Goal: Find specific page/section: Find specific page/section

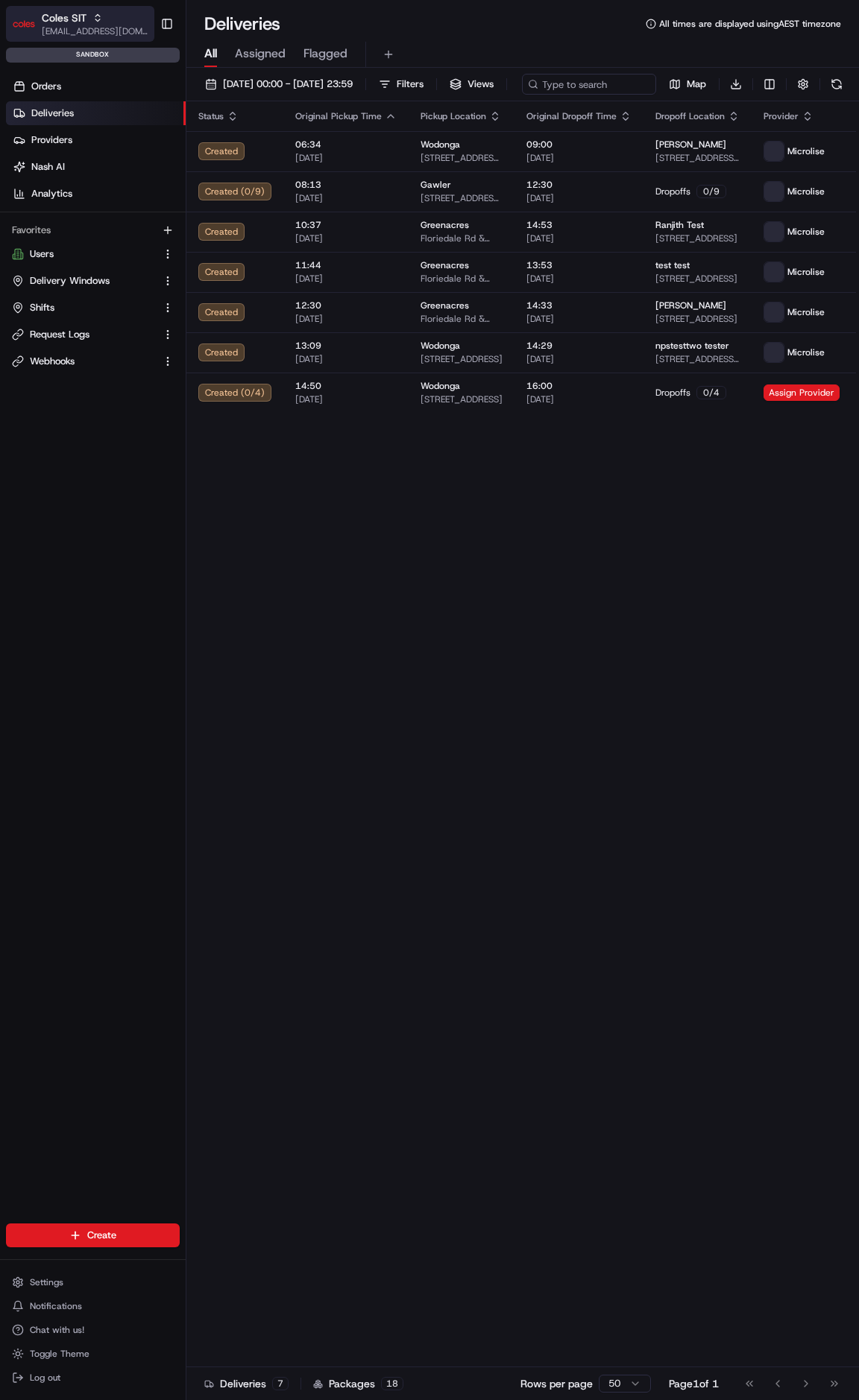
click at [83, 31] on span "[EMAIL_ADDRESS][DOMAIN_NAME]" at bounding box center [94, 31] width 106 height 12
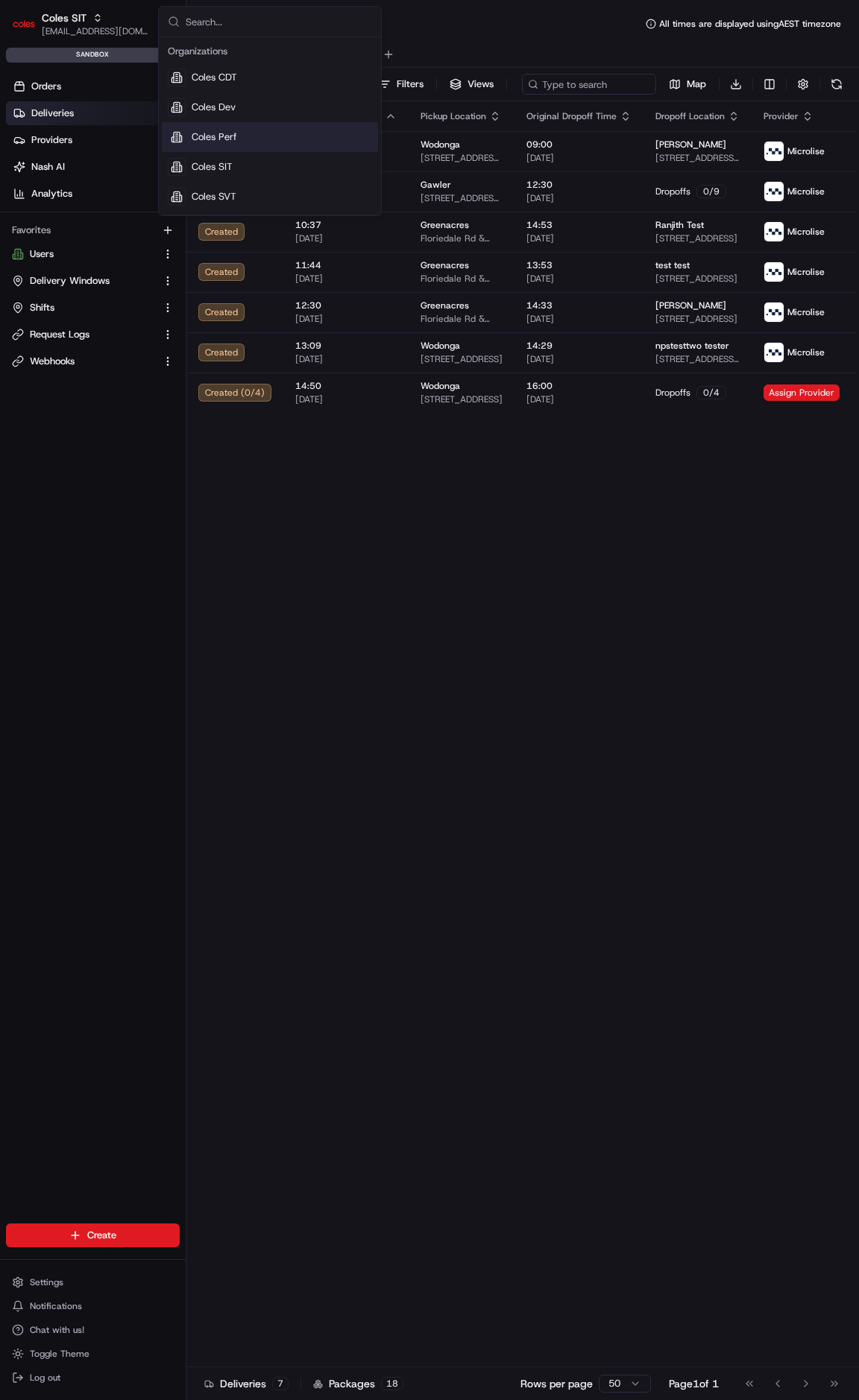
click at [248, 132] on div "Coles Perf" at bounding box center [269, 137] width 217 height 30
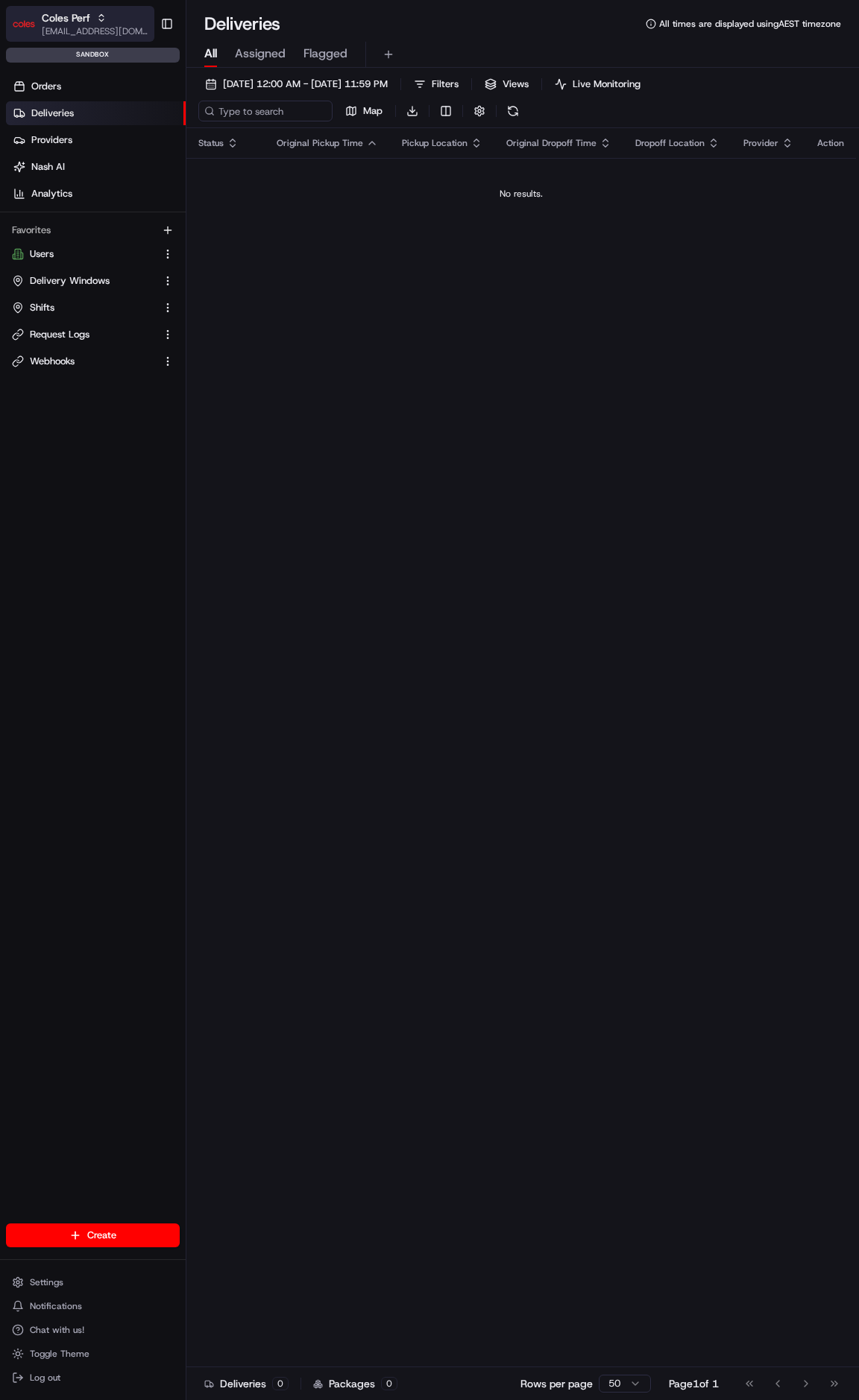
click at [54, 13] on span "Coles Perf" at bounding box center [66, 17] width 49 height 15
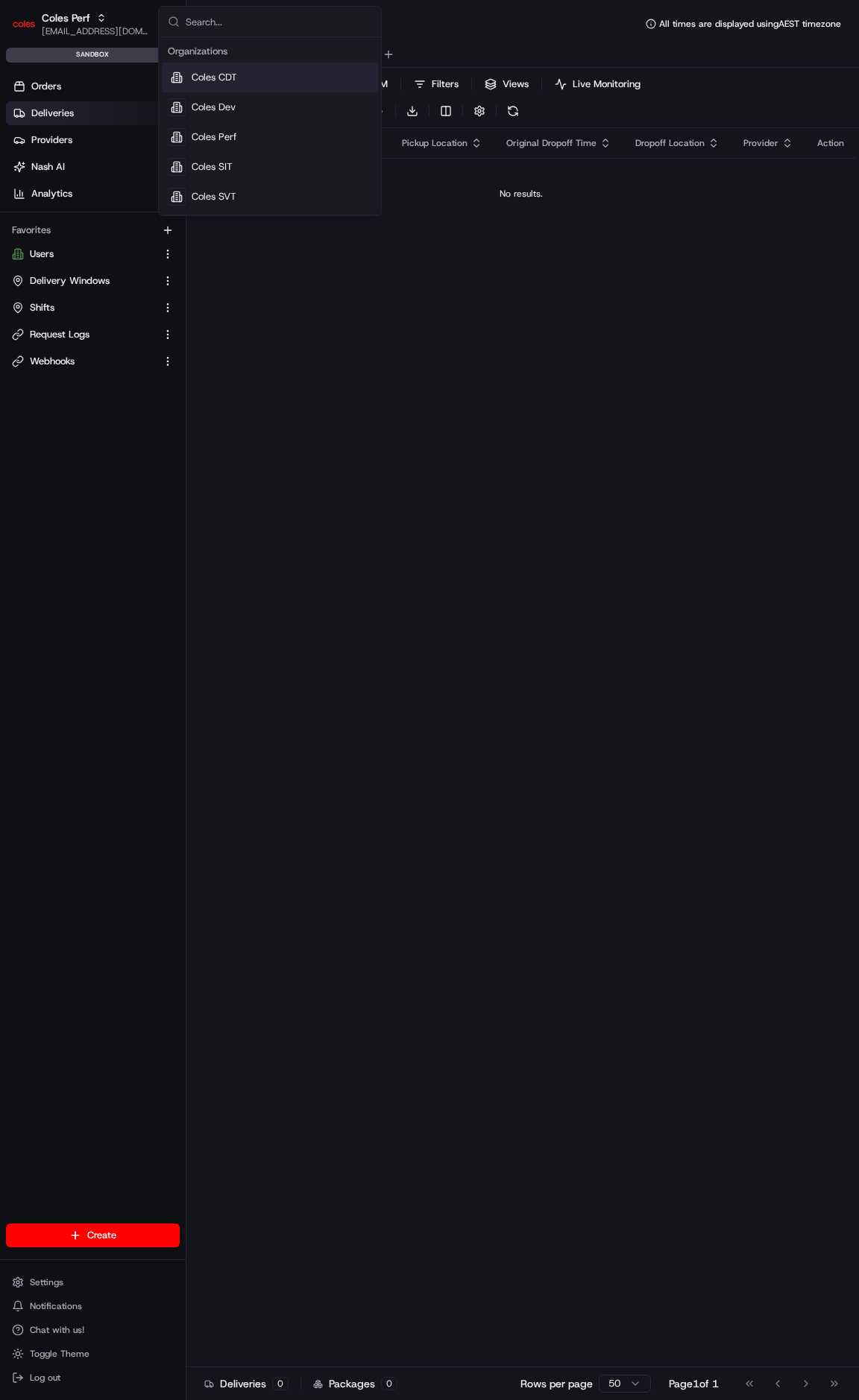
click at [262, 70] on div "Coles CDT" at bounding box center [269, 78] width 217 height 30
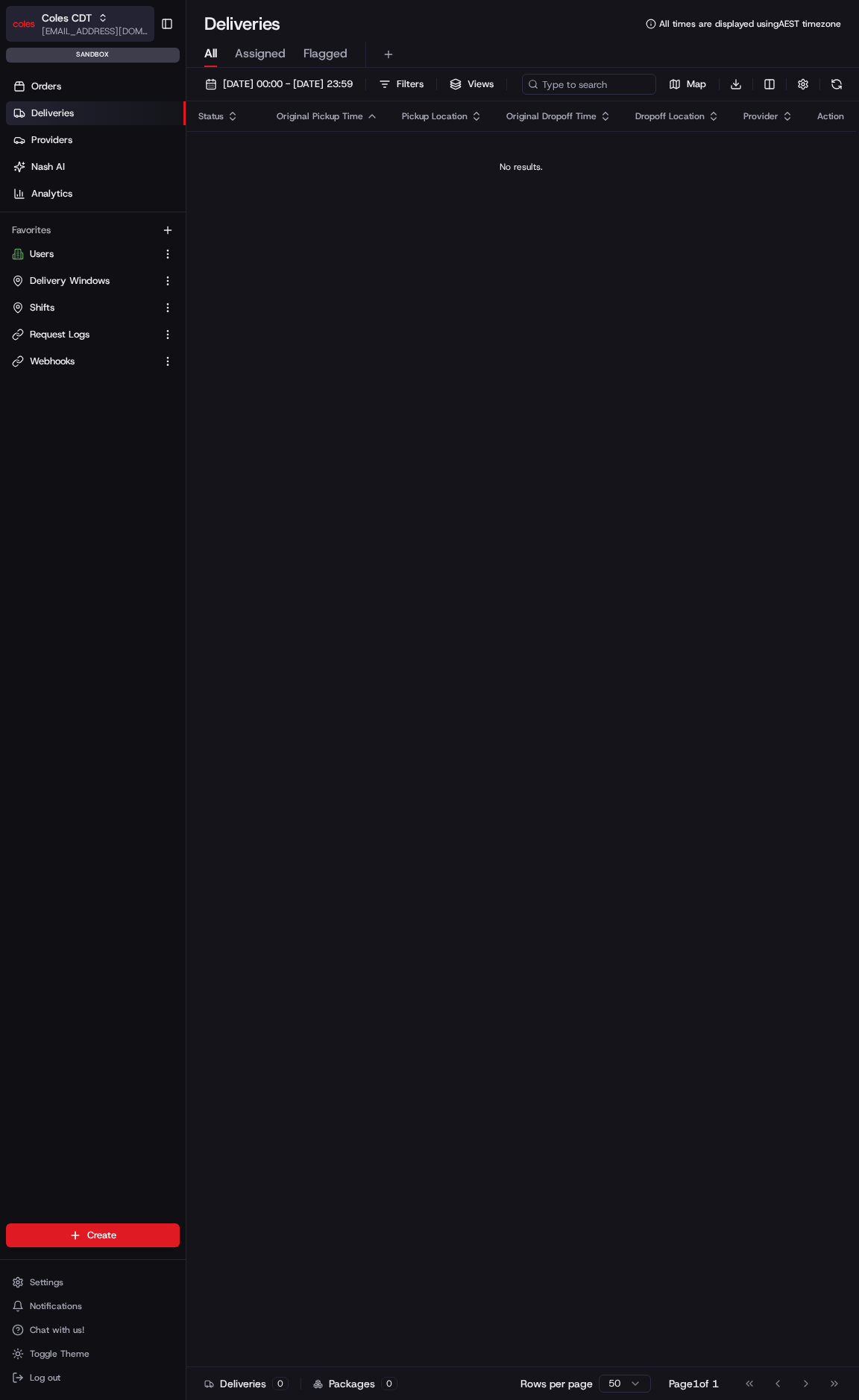
click at [117, 24] on div "Coles CDT" at bounding box center [94, 17] width 106 height 15
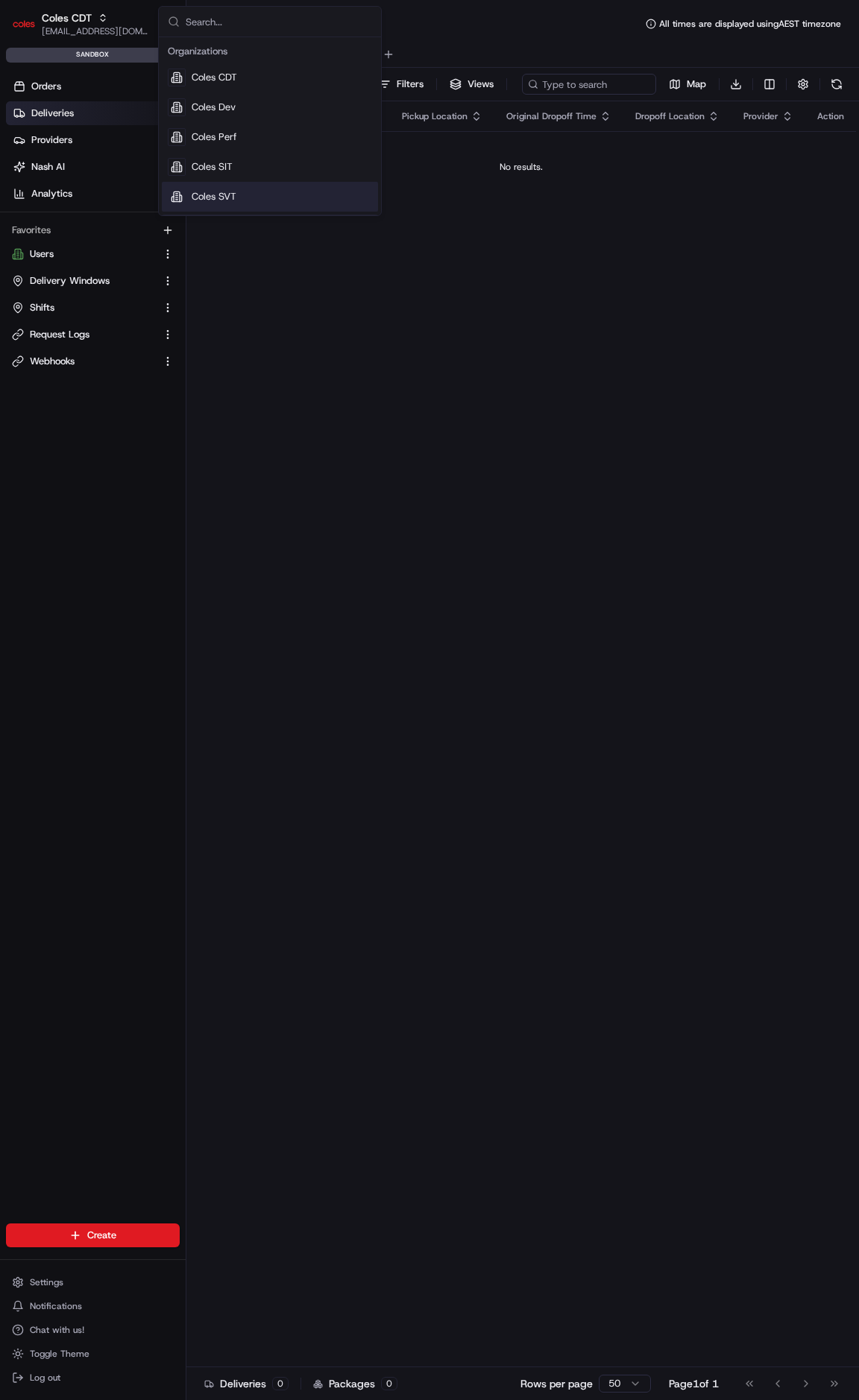
click at [270, 259] on div "Status Original Pickup Time Pickup Location Original Dropoff Time Dropoff Locat…" at bounding box center [521, 734] width 669 height 1266
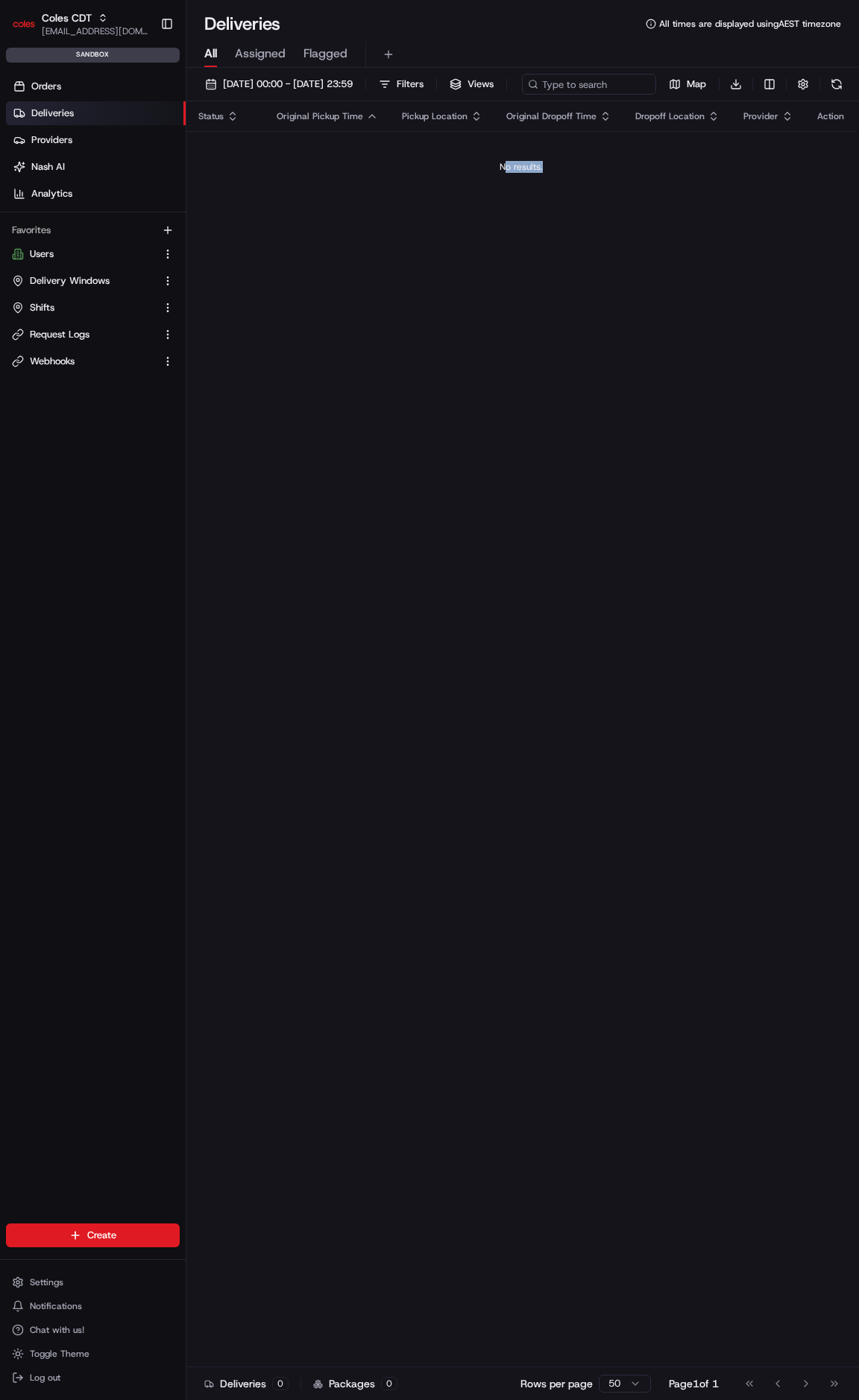
drag, startPoint x: 511, startPoint y: 193, endPoint x: 564, endPoint y: 195, distance: 53.0
click at [564, 173] on div "No results." at bounding box center [520, 167] width 657 height 12
drag, startPoint x: 564, startPoint y: 195, endPoint x: 461, endPoint y: 191, distance: 103.1
click at [461, 173] on div "No results." at bounding box center [520, 167] width 657 height 12
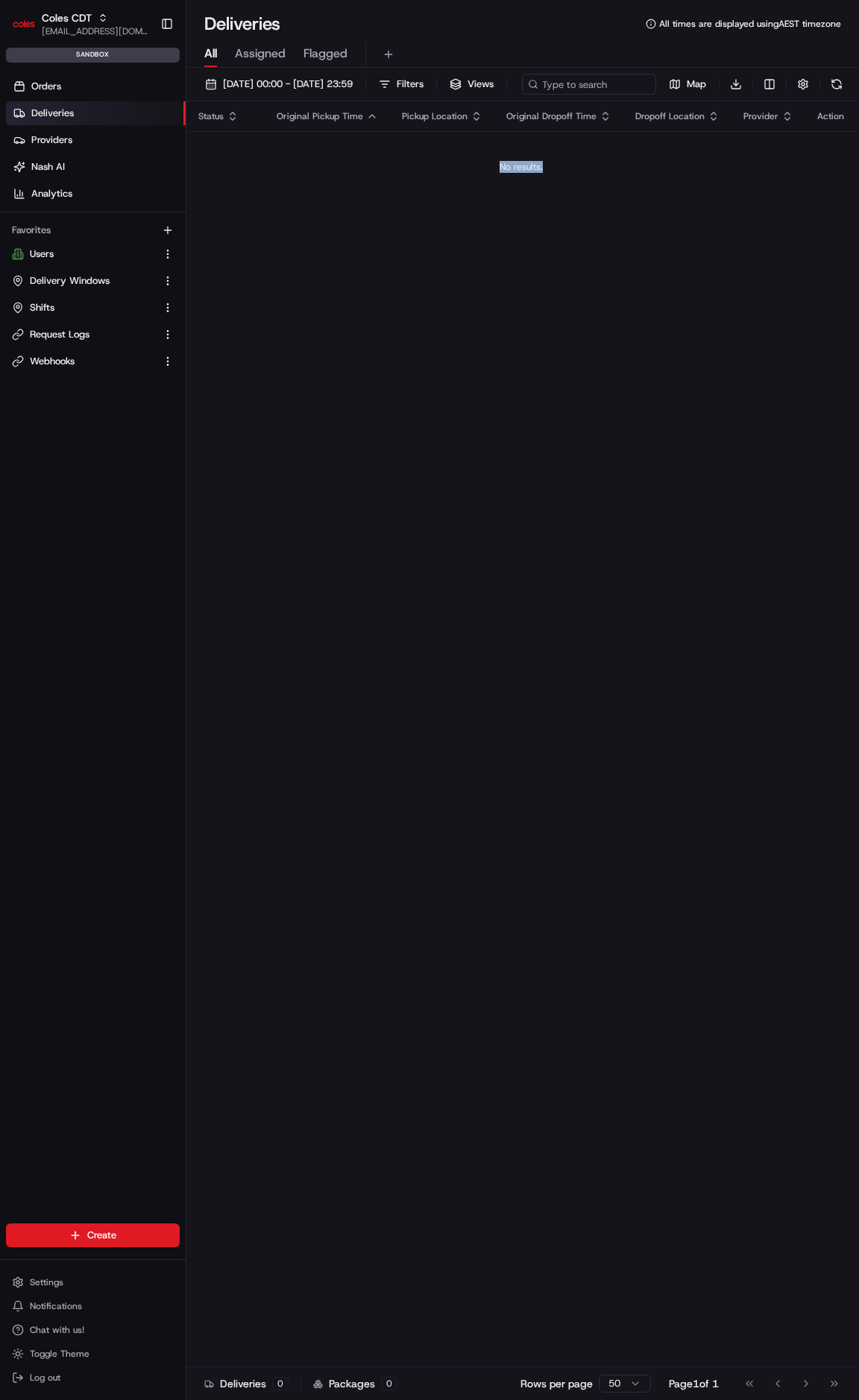
click at [461, 173] on div "No results." at bounding box center [520, 167] width 657 height 12
drag, startPoint x: 467, startPoint y: 190, endPoint x: 709, endPoint y: 198, distance: 242.1
click at [709, 173] on div "No results." at bounding box center [520, 167] width 657 height 12
drag, startPoint x: 513, startPoint y: 187, endPoint x: 382, endPoint y: 176, distance: 131.5
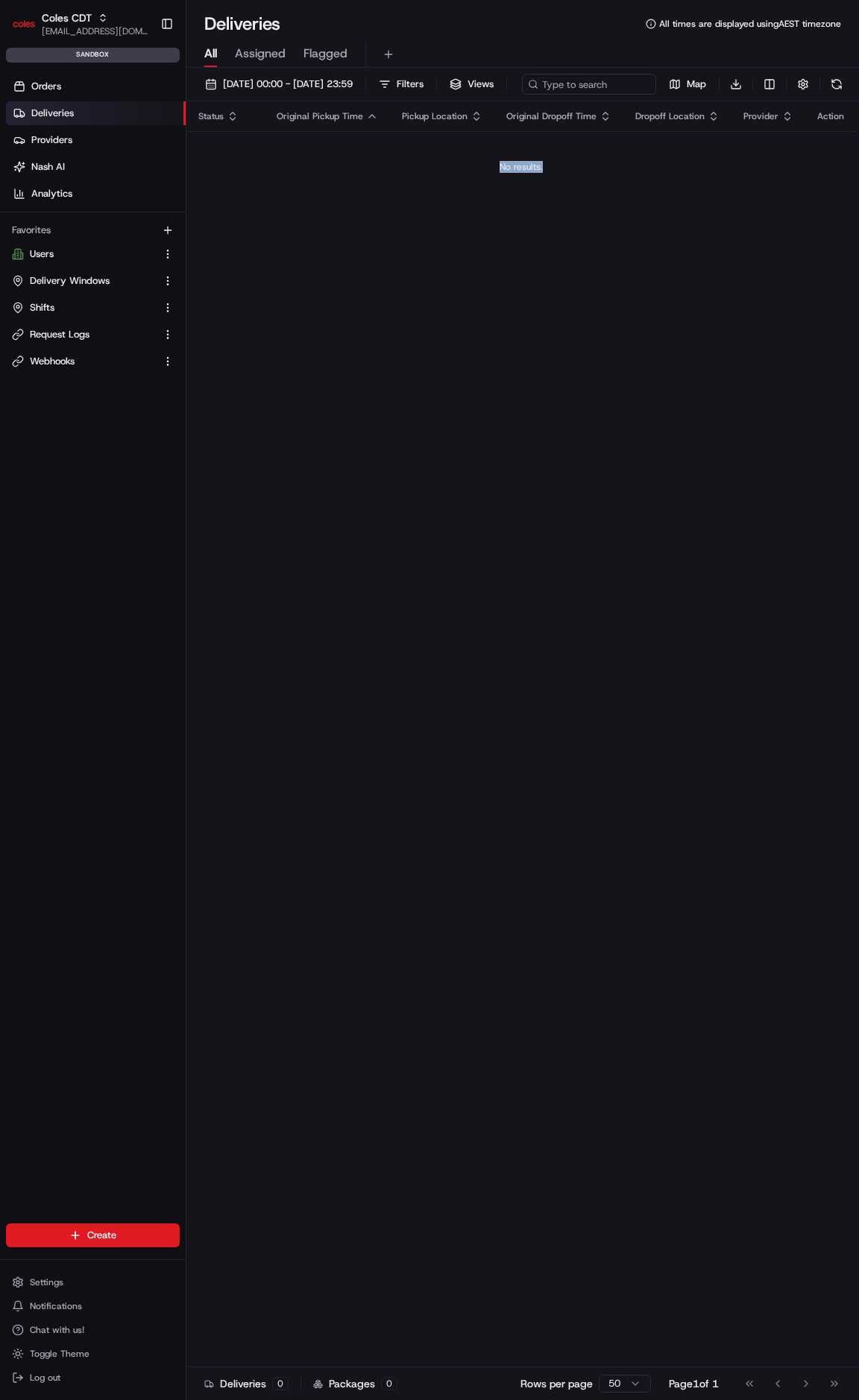
click at [382, 176] on td "No results." at bounding box center [521, 167] width 669 height 72
click at [91, 7] on button "Coles CDT [EMAIL_ADDRESS][DOMAIN_NAME]" at bounding box center [80, 24] width 148 height 35
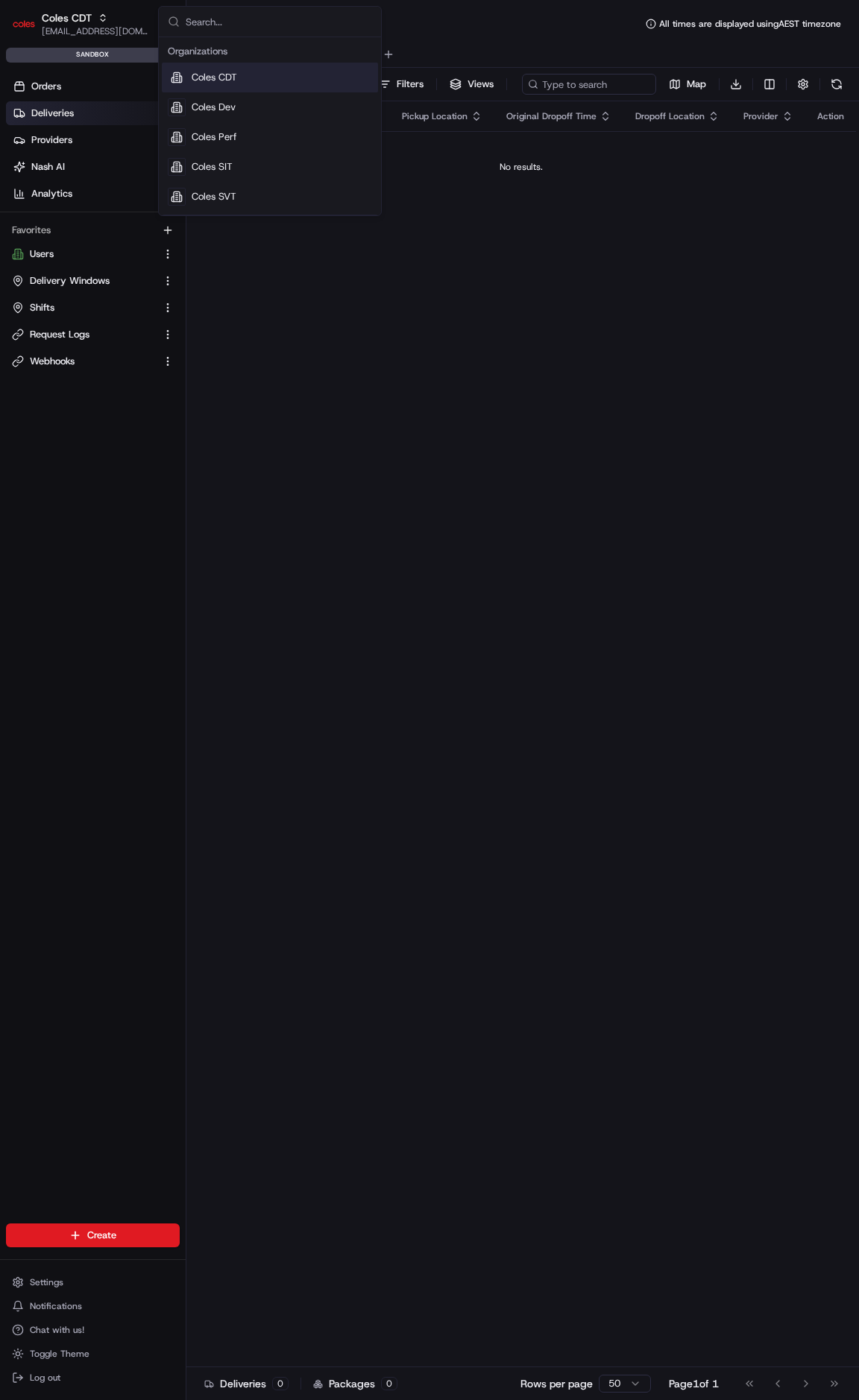
click at [245, 78] on div "Coles CDT" at bounding box center [269, 78] width 217 height 30
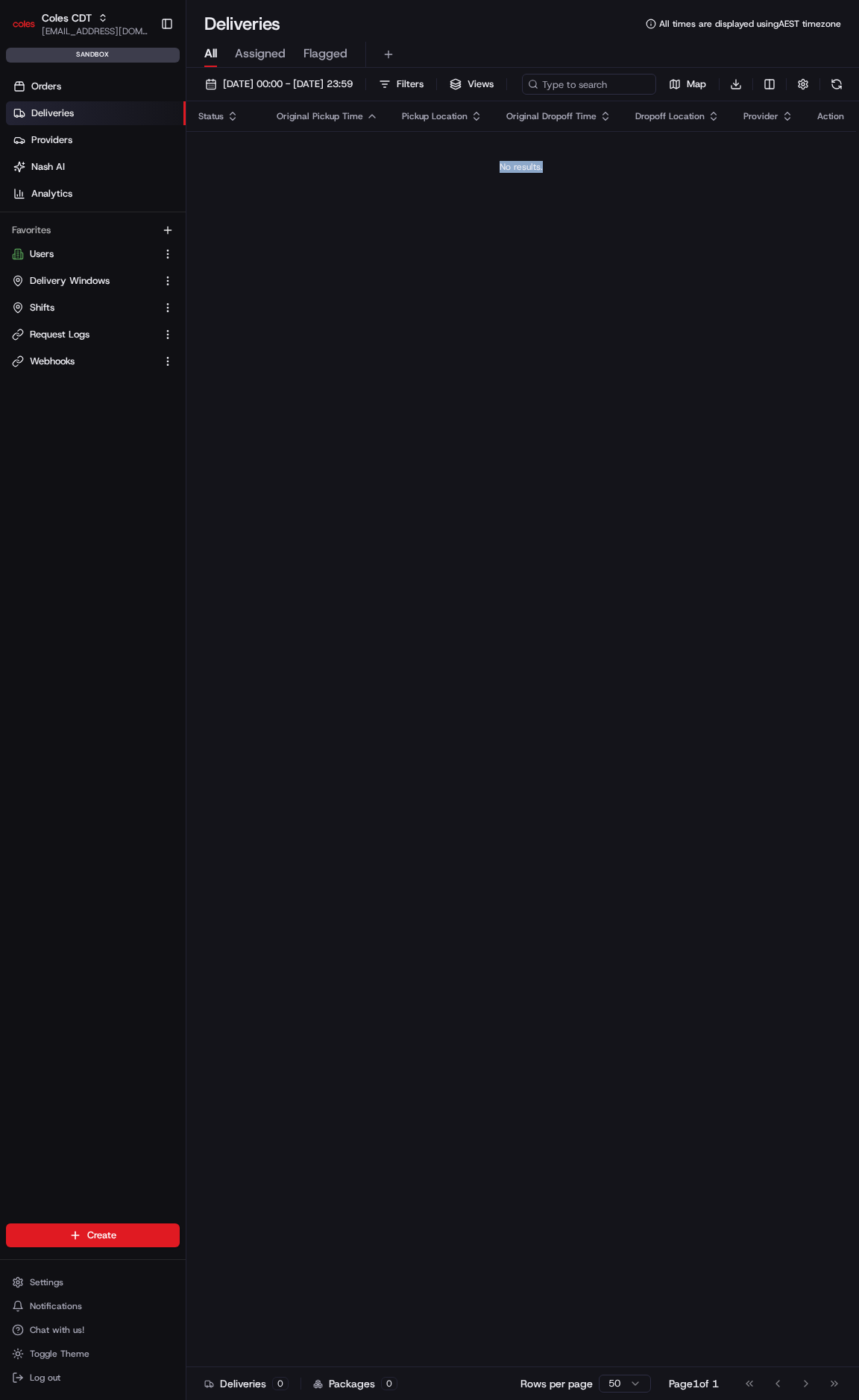
drag, startPoint x: 540, startPoint y: 187, endPoint x: 477, endPoint y: 190, distance: 63.1
click at [477, 173] on div "No results." at bounding box center [520, 167] width 657 height 12
drag, startPoint x: 483, startPoint y: 190, endPoint x: 610, endPoint y: 206, distance: 128.0
click at [602, 203] on td "No results." at bounding box center [521, 167] width 669 height 72
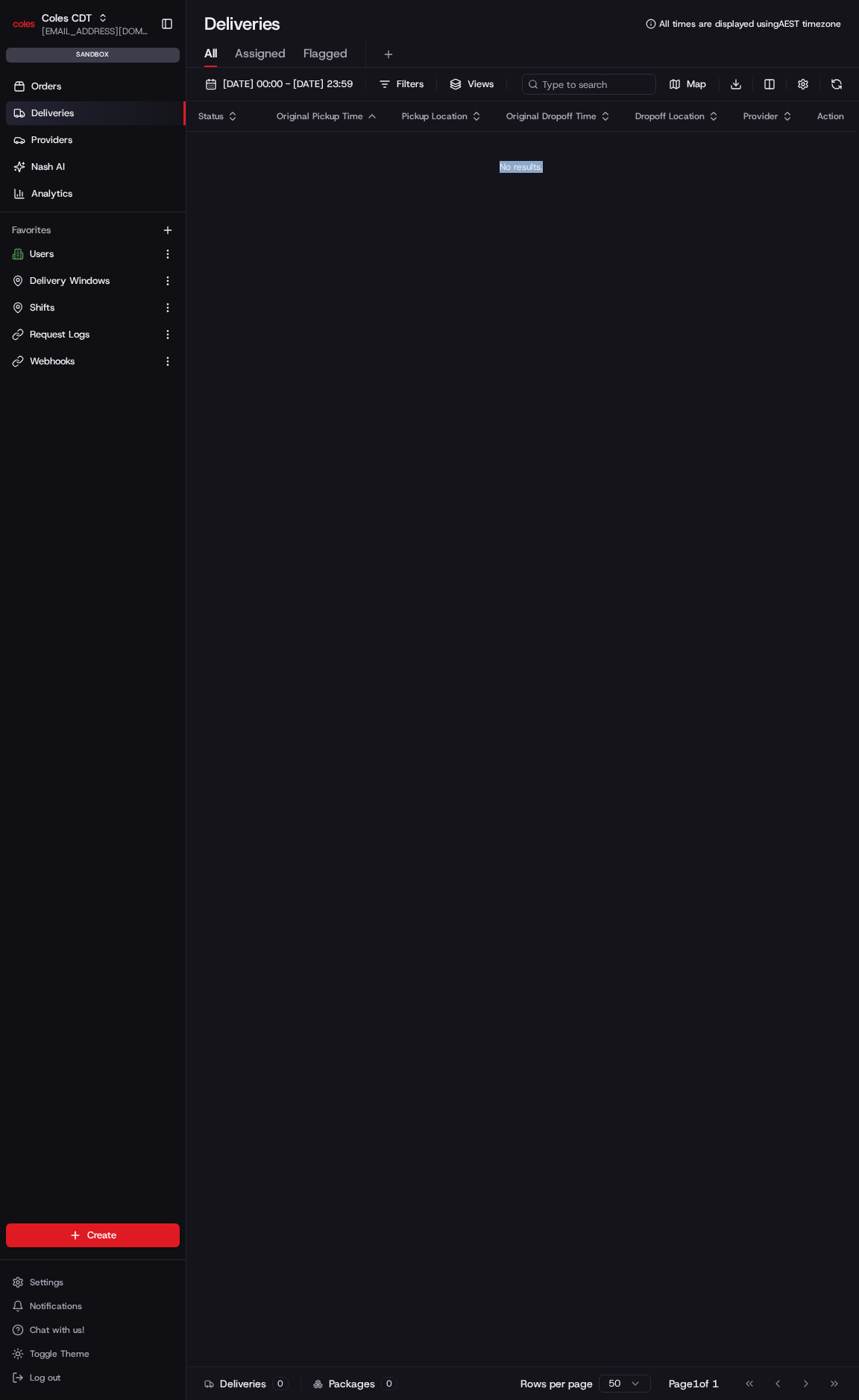
click at [460, 173] on div "No results." at bounding box center [520, 167] width 657 height 12
click at [479, 173] on div "No results." at bounding box center [520, 167] width 657 height 12
click at [503, 173] on div "No results." at bounding box center [520, 167] width 657 height 12
drag, startPoint x: 488, startPoint y: 193, endPoint x: 609, endPoint y: 207, distance: 121.8
click at [579, 201] on td "No results." at bounding box center [521, 167] width 669 height 72
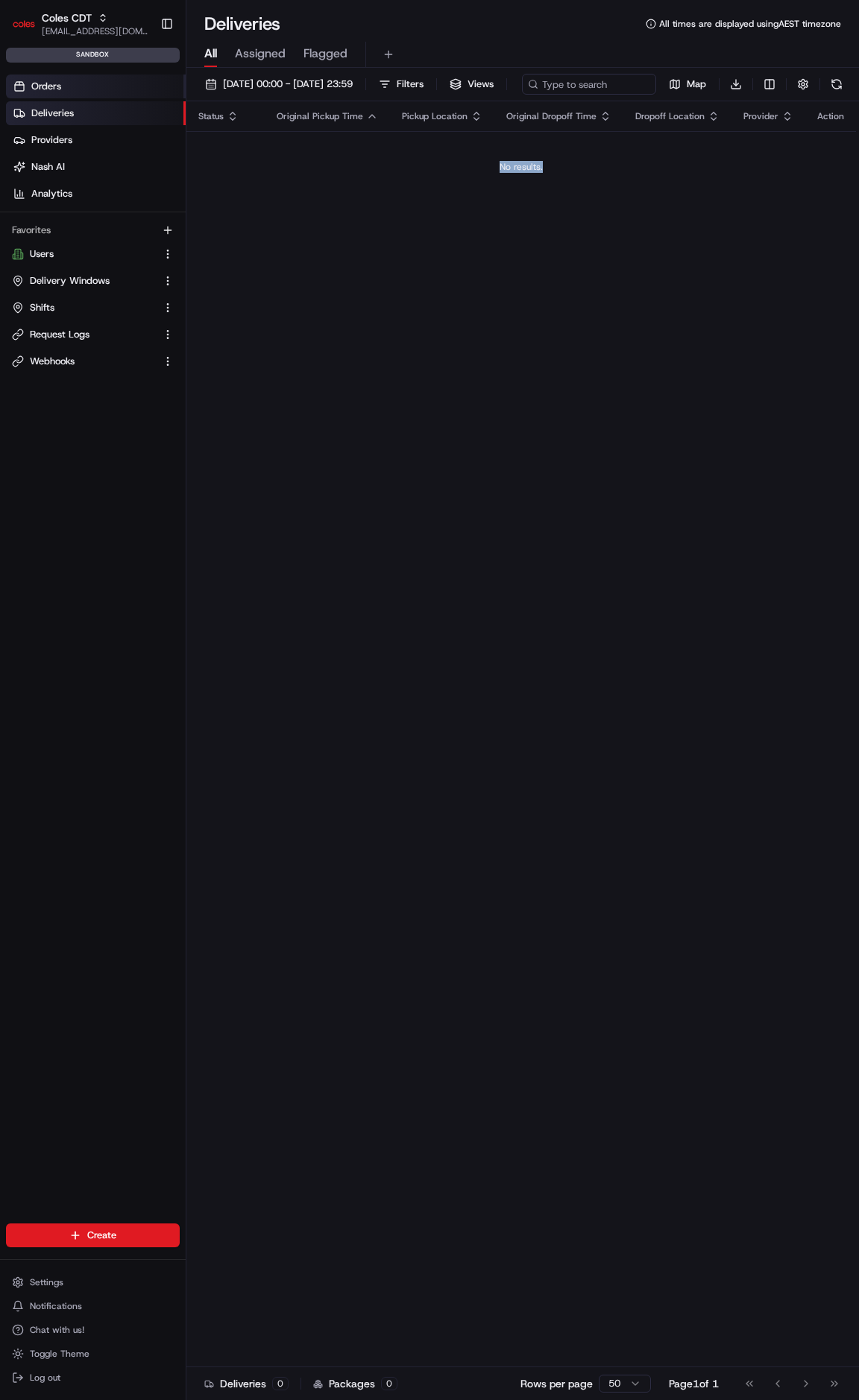
click at [75, 89] on link "Orders" at bounding box center [96, 87] width 180 height 24
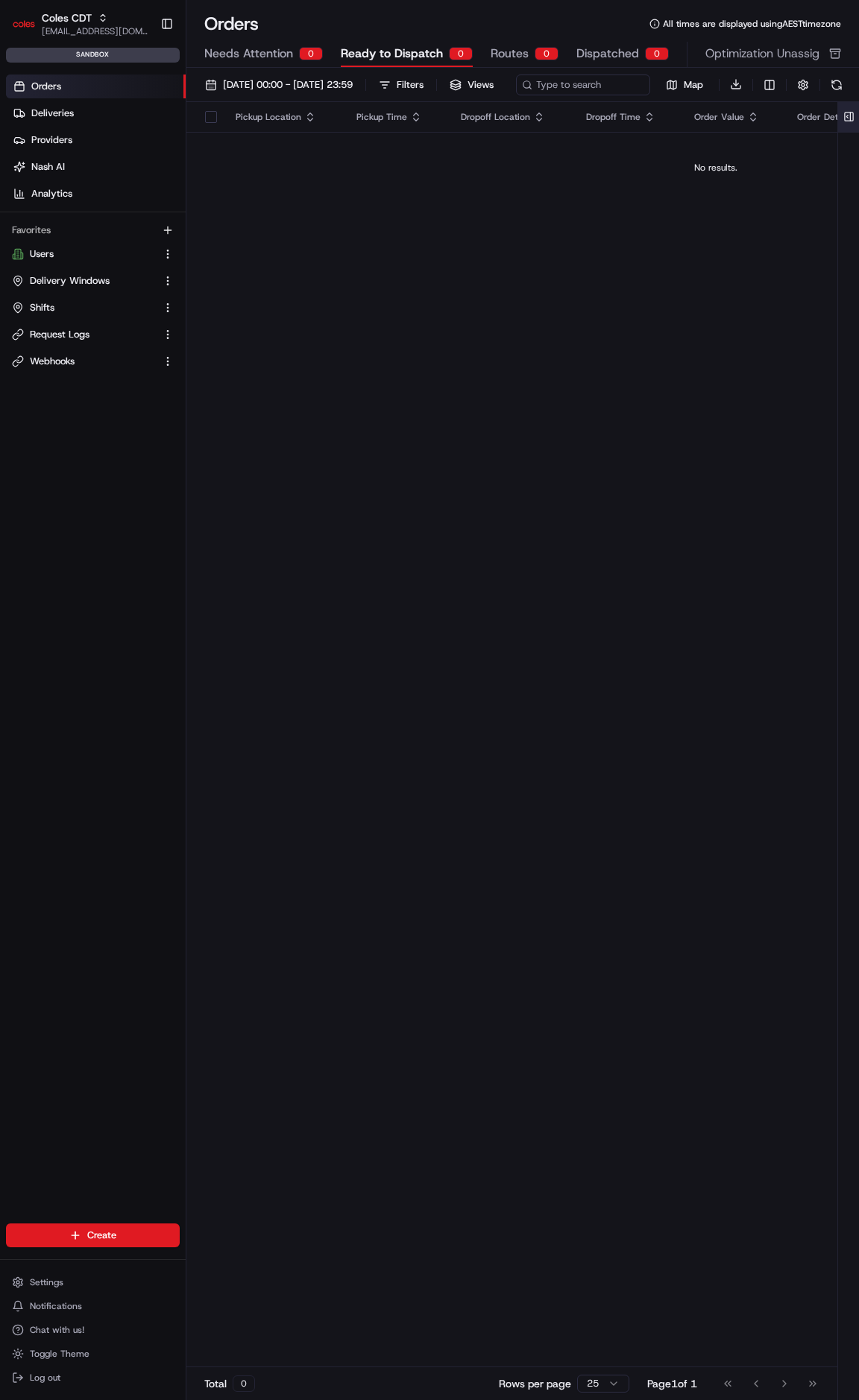
click at [850, 132] on button at bounding box center [848, 117] width 24 height 30
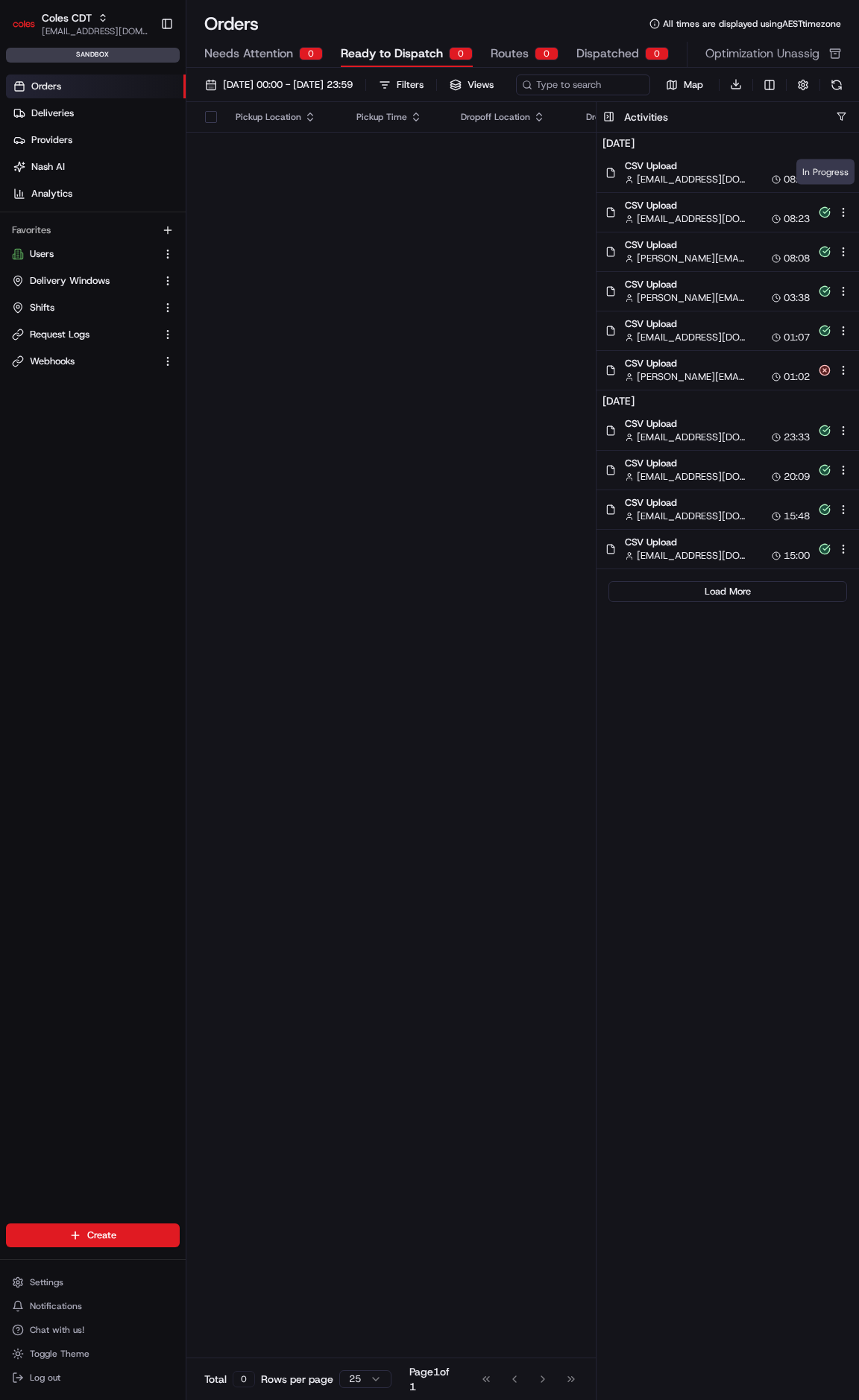
click at [824, 178] on icon at bounding box center [825, 172] width 11 height 11
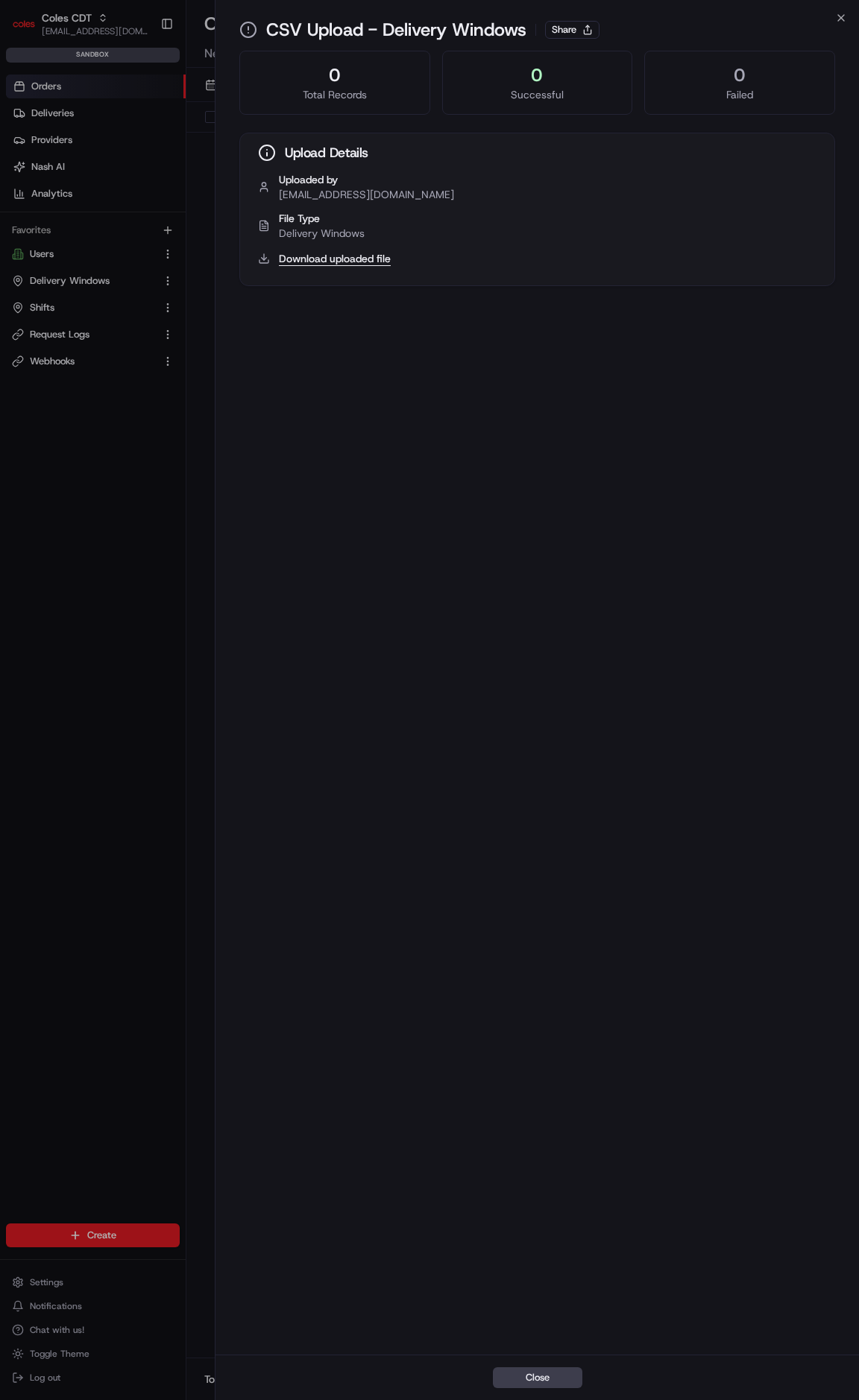
click at [308, 258] on button "Download uploaded file" at bounding box center [335, 258] width 112 height 15
click at [613, 619] on div "0 Total Records 0 Successful 0 Failed Upload Details Uploaded by [PERSON_NAME][…" at bounding box center [537, 701] width 643 height 1307
click at [841, 20] on icon "button" at bounding box center [840, 17] width 12 height 12
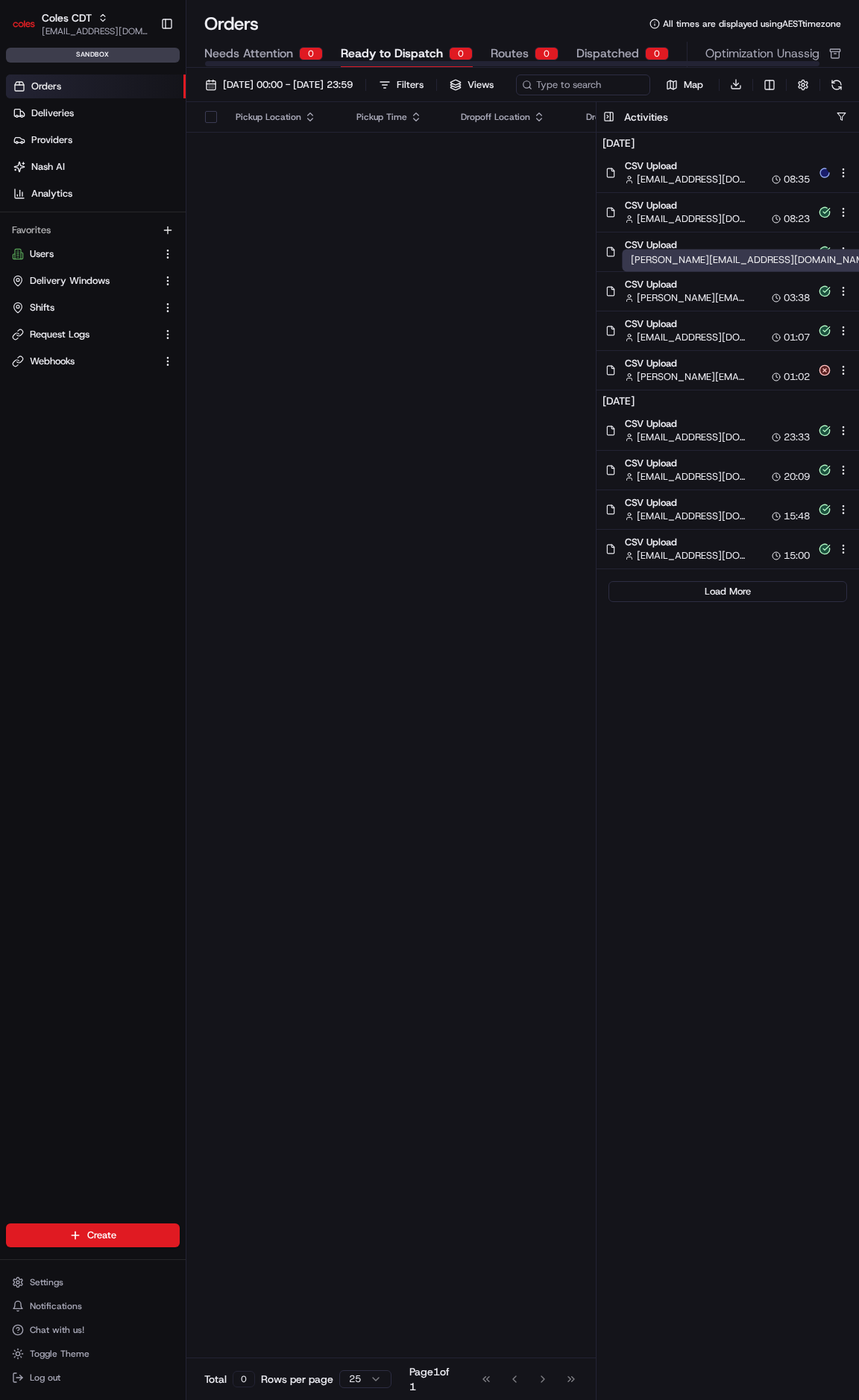
click at [457, 371] on div "Pickup Location Pickup Time Dropoff Location Dropoff Time Order Value Order Det…" at bounding box center [716, 735] width 1058 height 1266
click at [98, 304] on link "Shifts" at bounding box center [83, 308] width 144 height 13
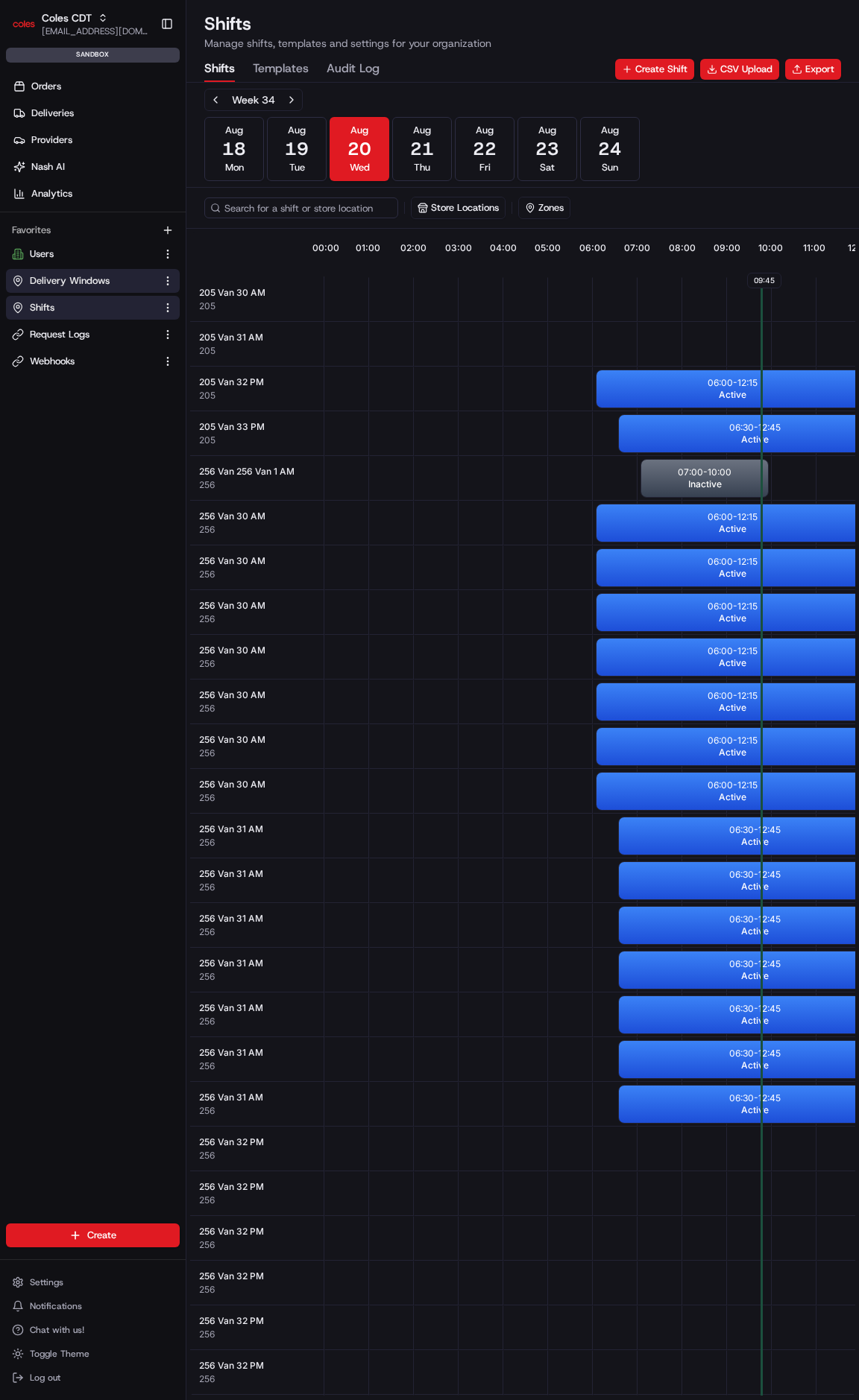
click at [119, 269] on button "Delivery Windows" at bounding box center [93, 281] width 174 height 24
click at [77, 26] on span "[EMAIL_ADDRESS][DOMAIN_NAME]" at bounding box center [94, 31] width 106 height 12
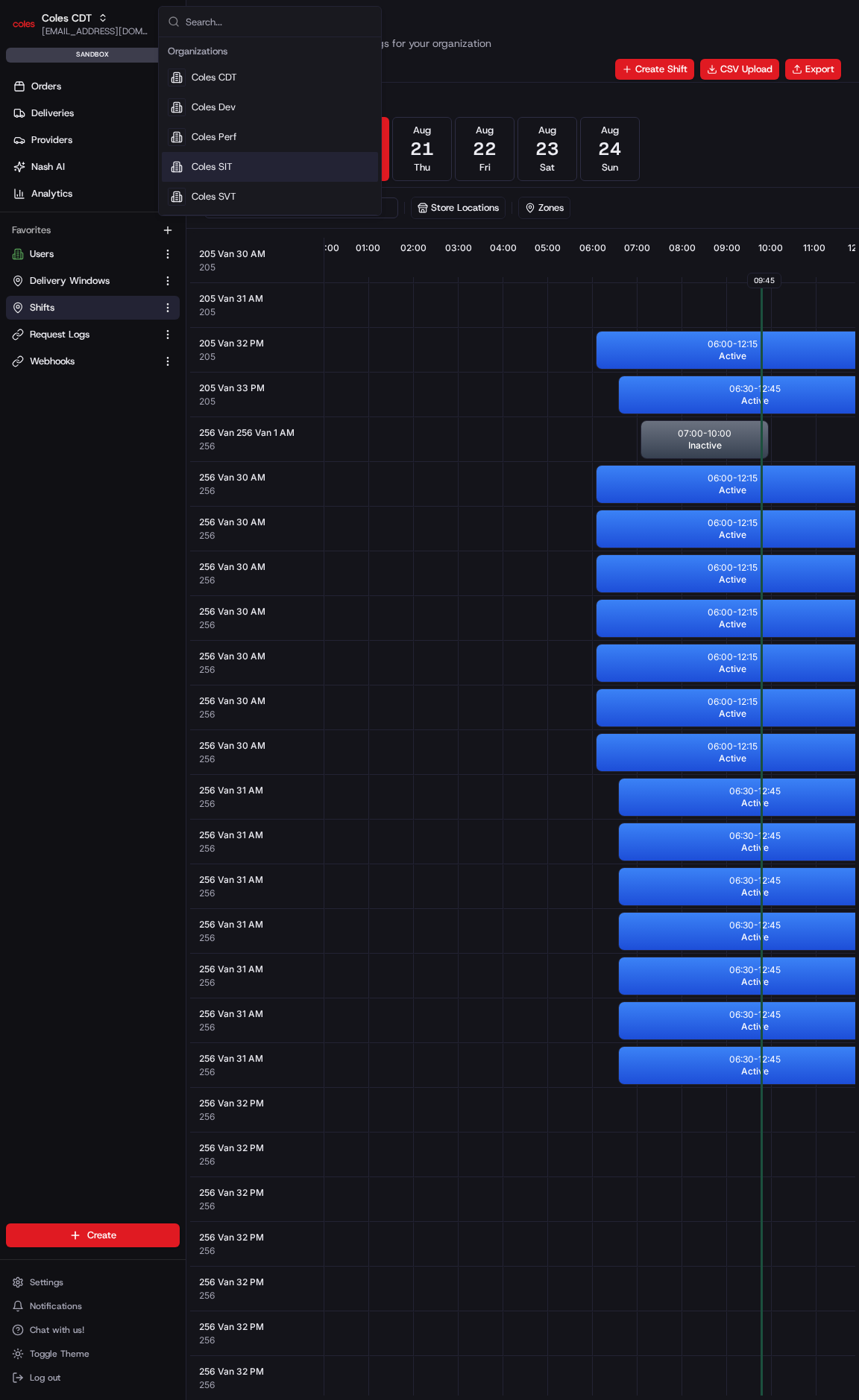
scroll to position [75, 0]
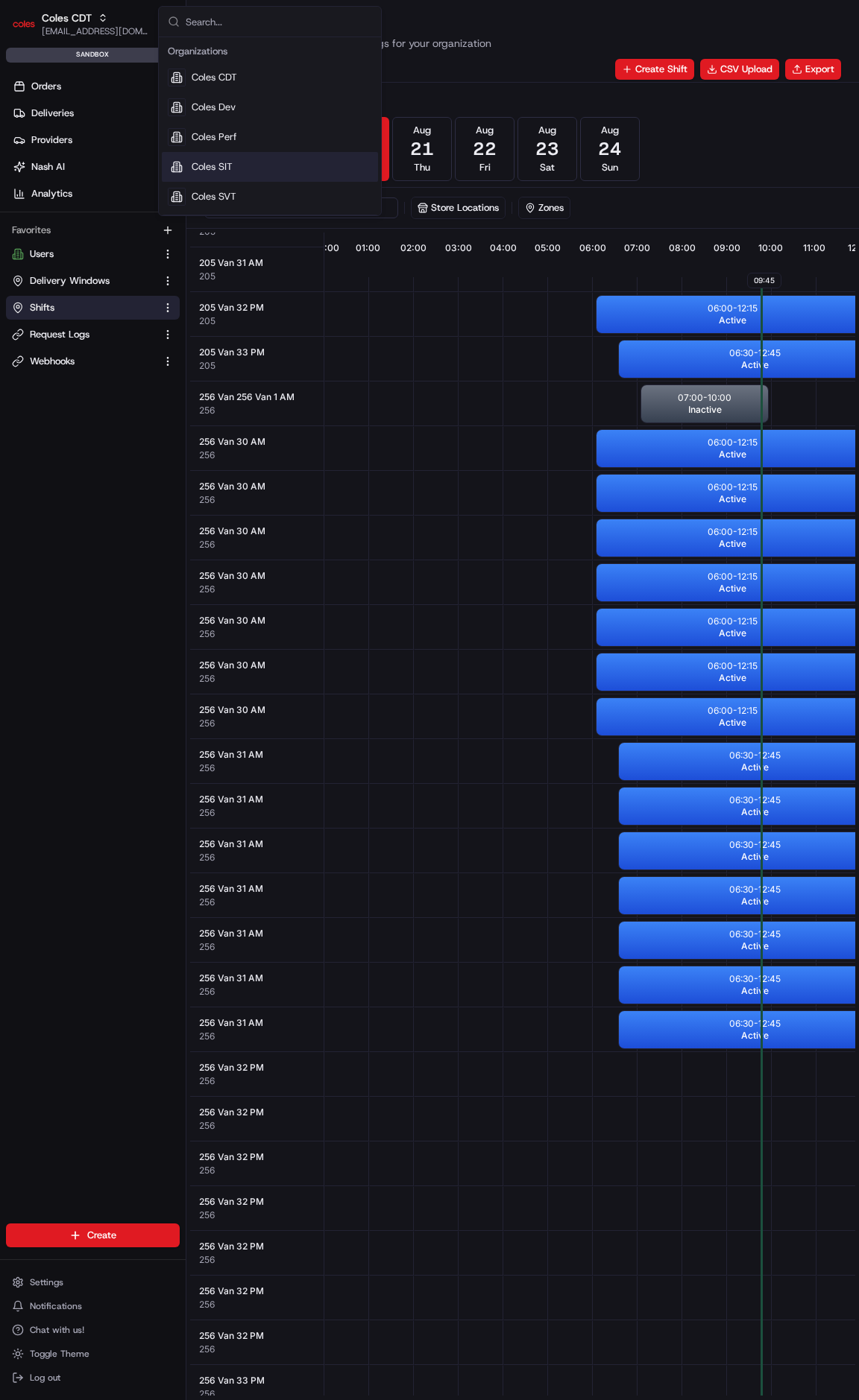
click at [446, 691] on div at bounding box center [436, 672] width 45 height 43
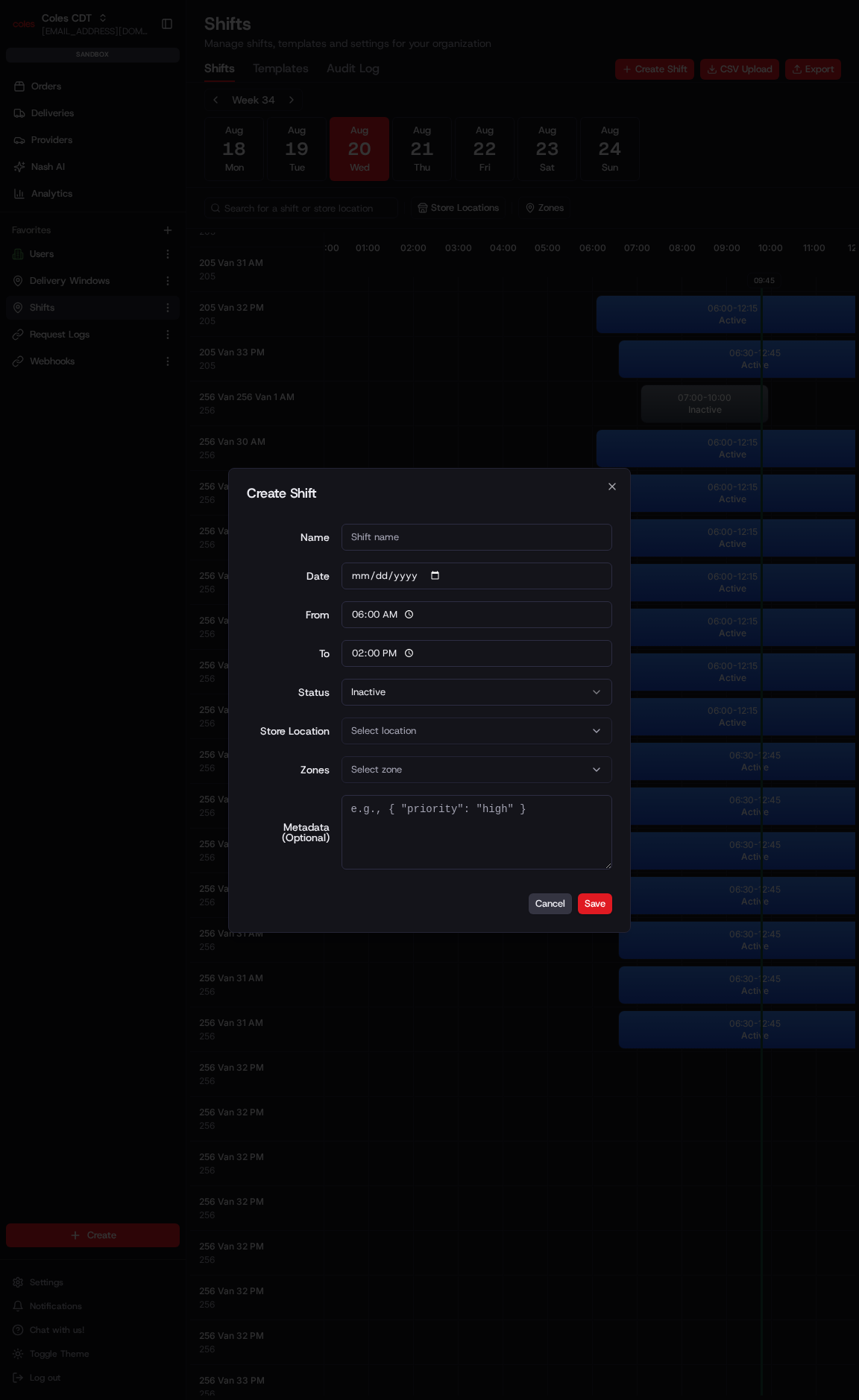
click at [542, 907] on button "Cancel" at bounding box center [550, 903] width 43 height 21
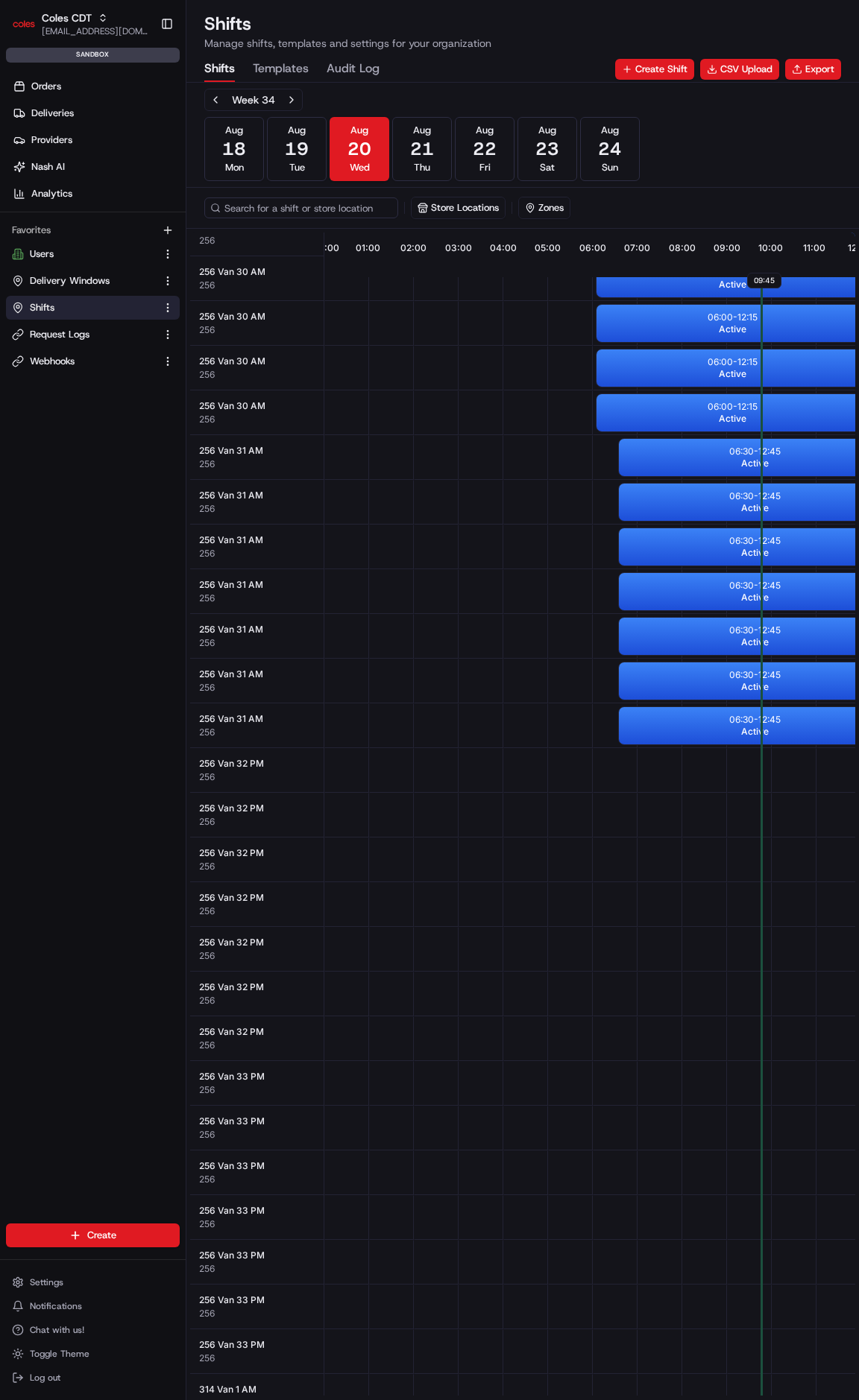
scroll to position [0, 0]
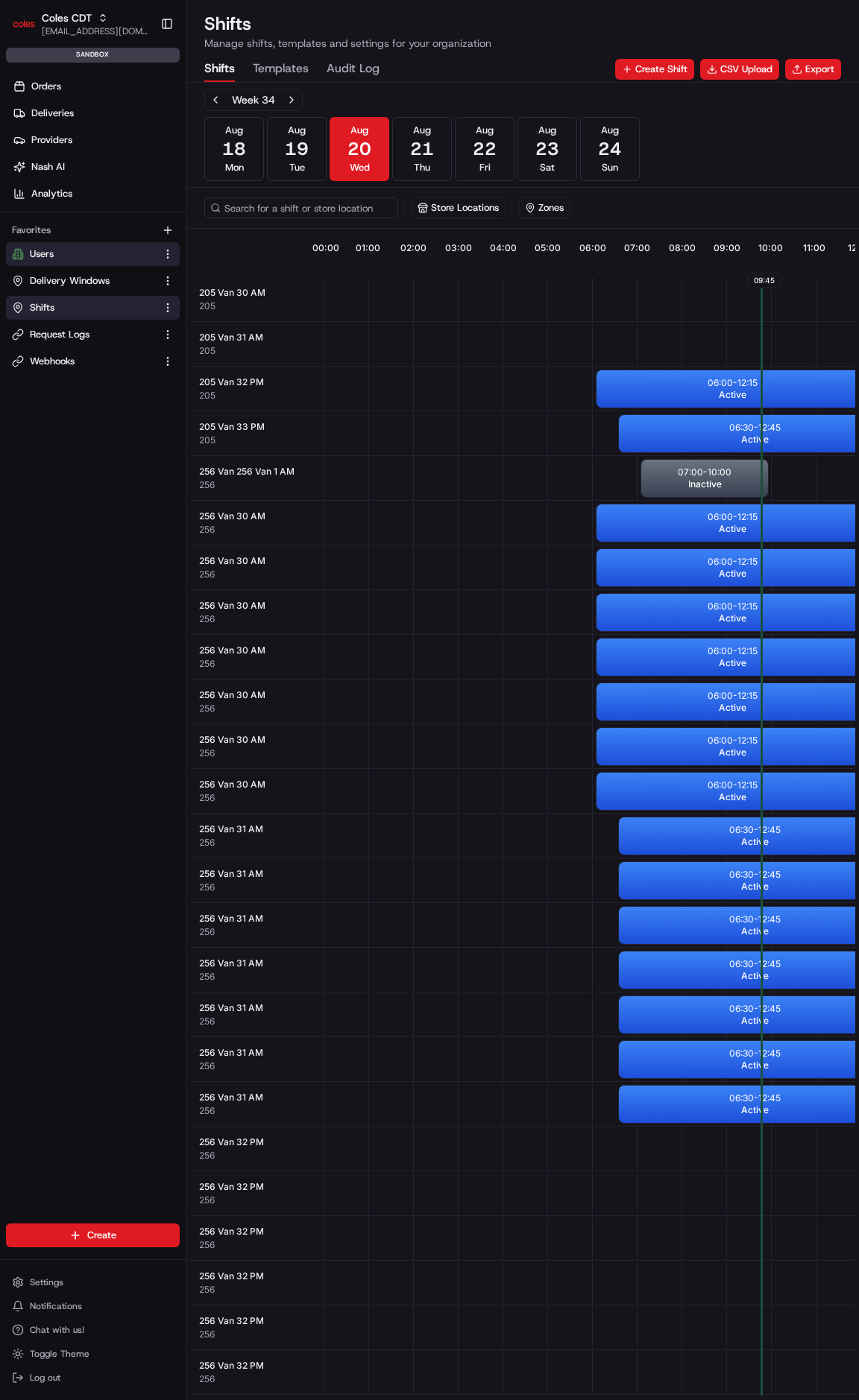
click at [83, 264] on button "Users" at bounding box center [93, 254] width 174 height 24
click at [78, 276] on span "Delivery Windows" at bounding box center [69, 280] width 80 height 13
